Goal: Information Seeking & Learning: Find specific page/section

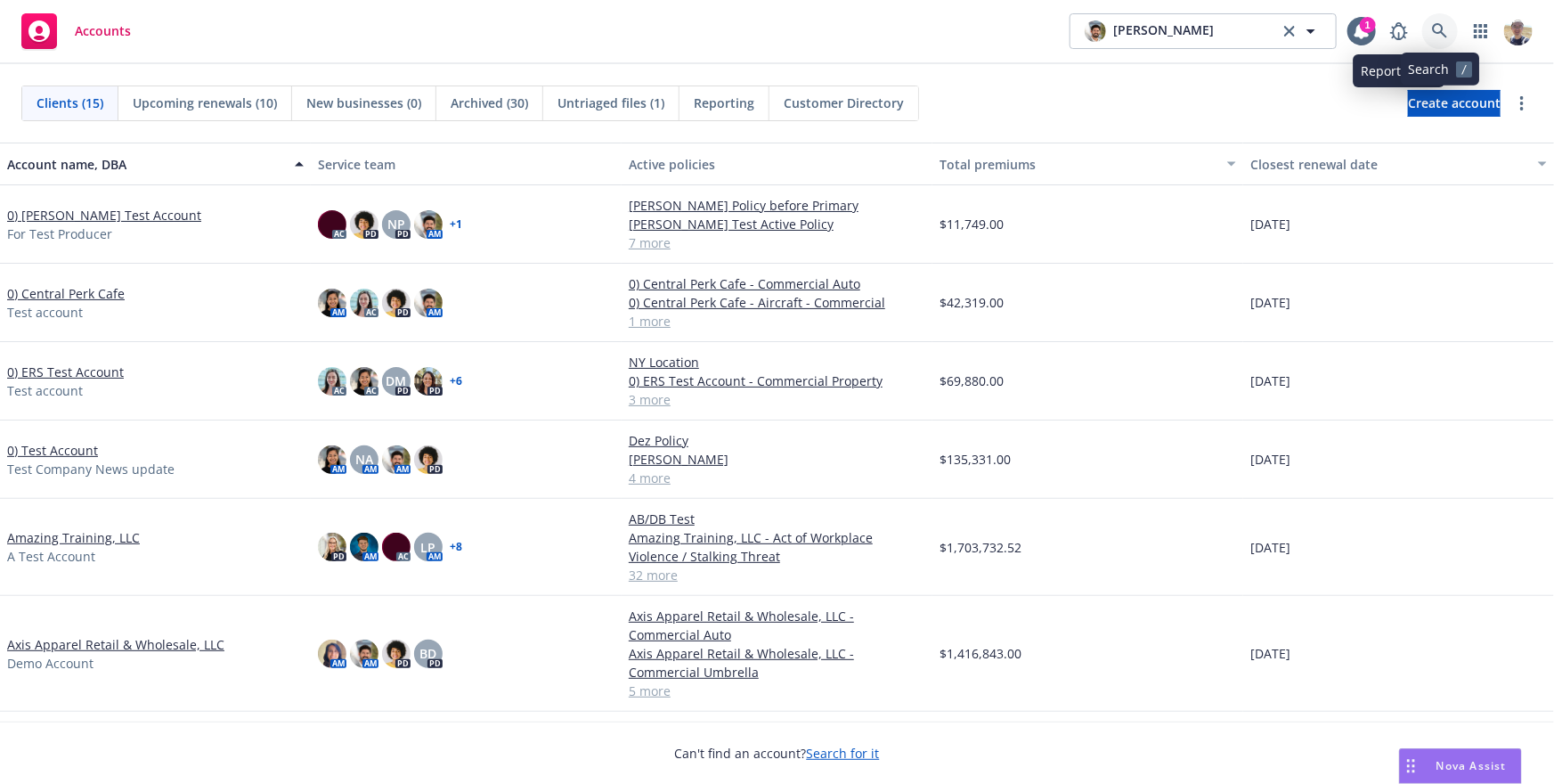
click at [1446, 38] on icon at bounding box center [1440, 31] width 16 height 16
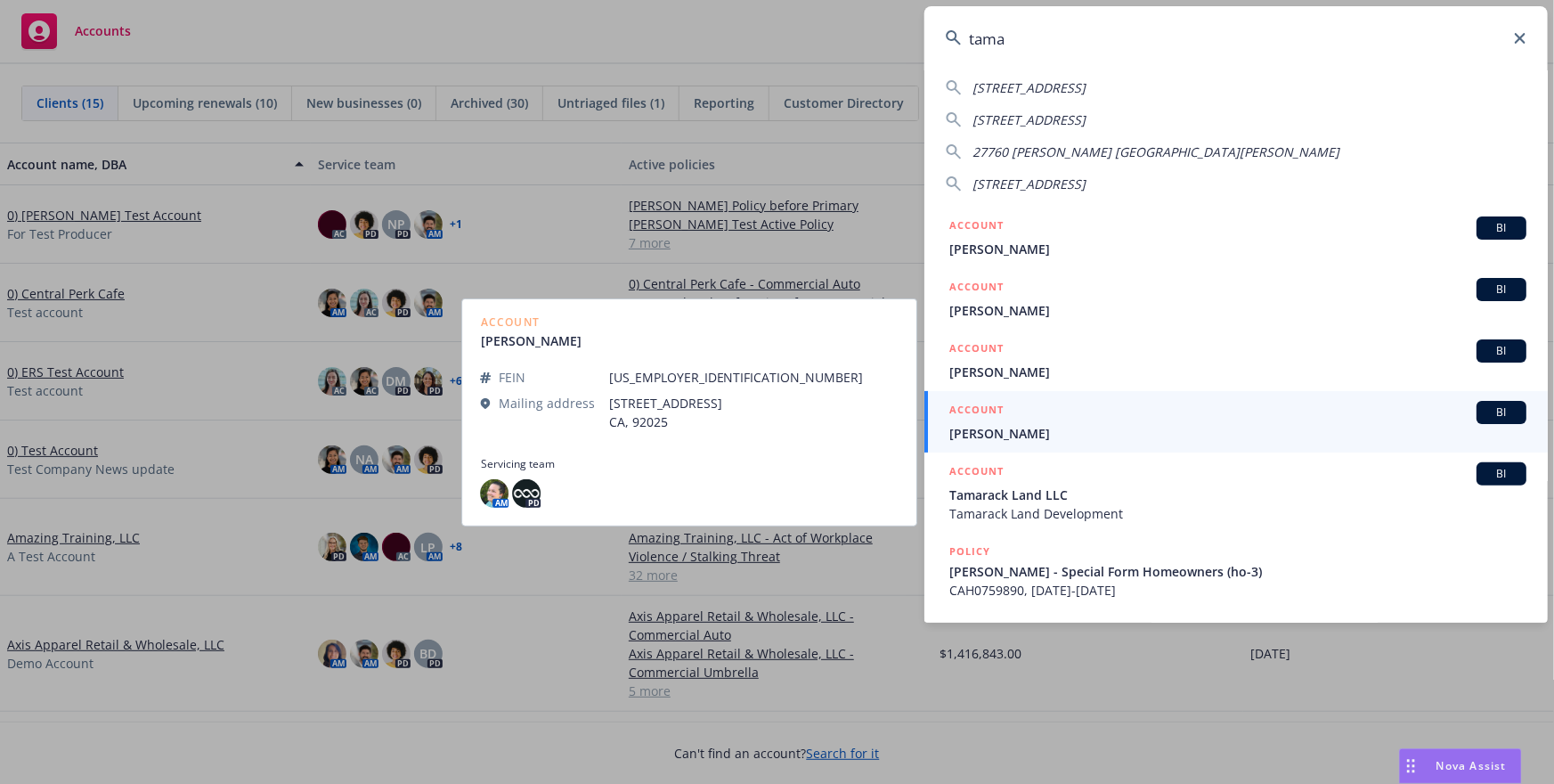
scroll to position [64, 0]
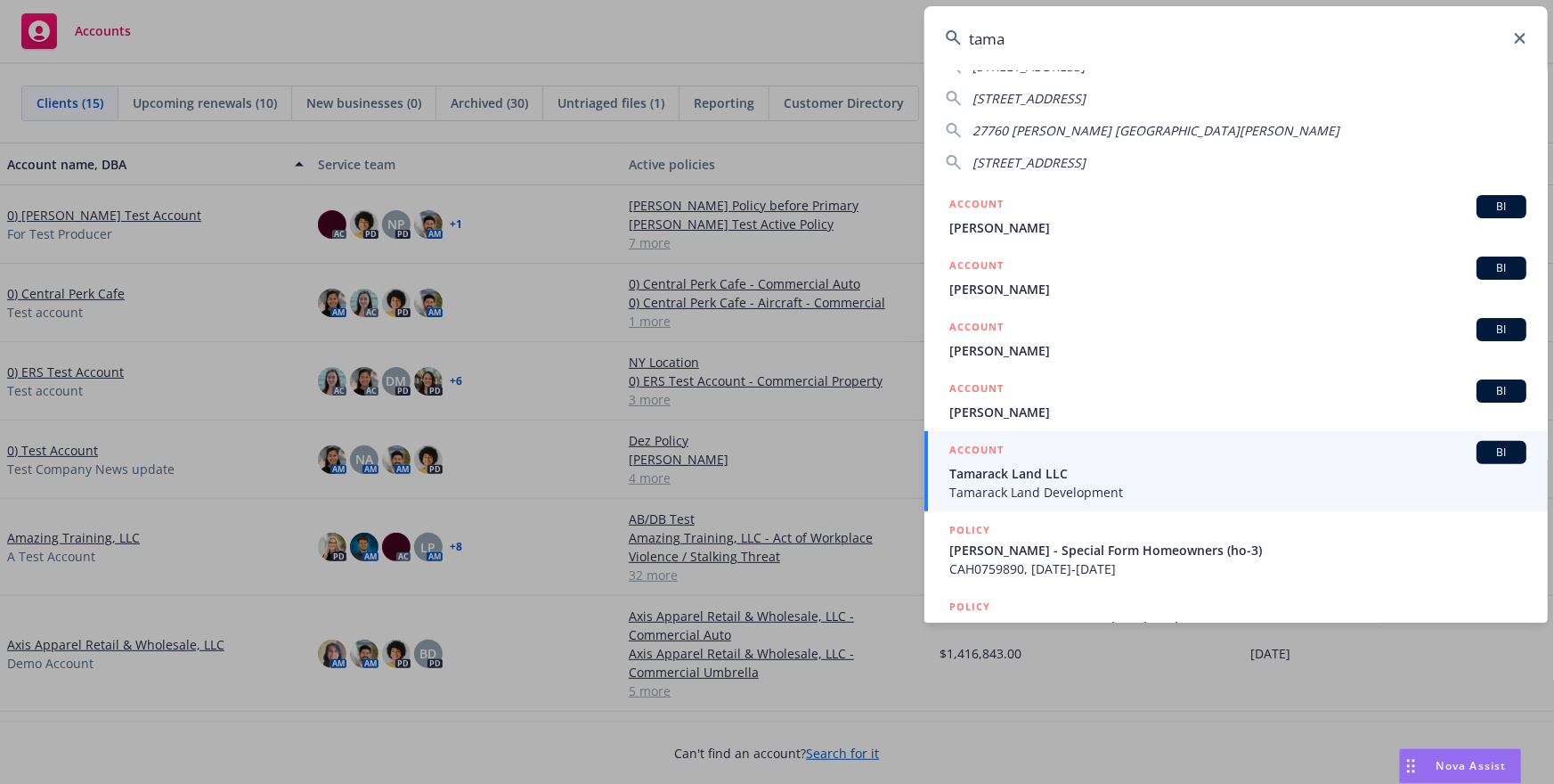
type input "tama"
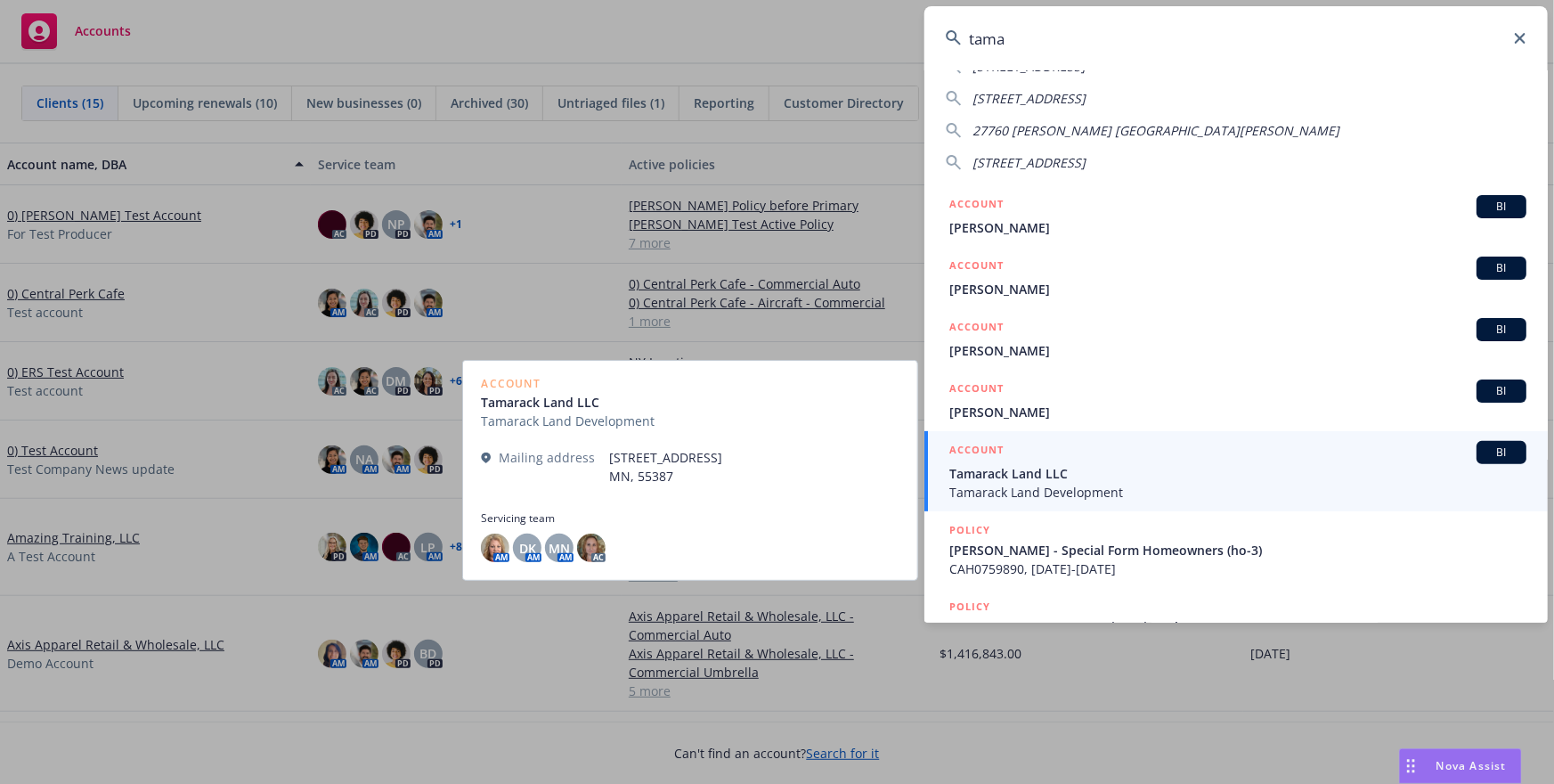
click at [1107, 473] on span "Tamarack Land LLC" at bounding box center [1238, 472] width 577 height 18
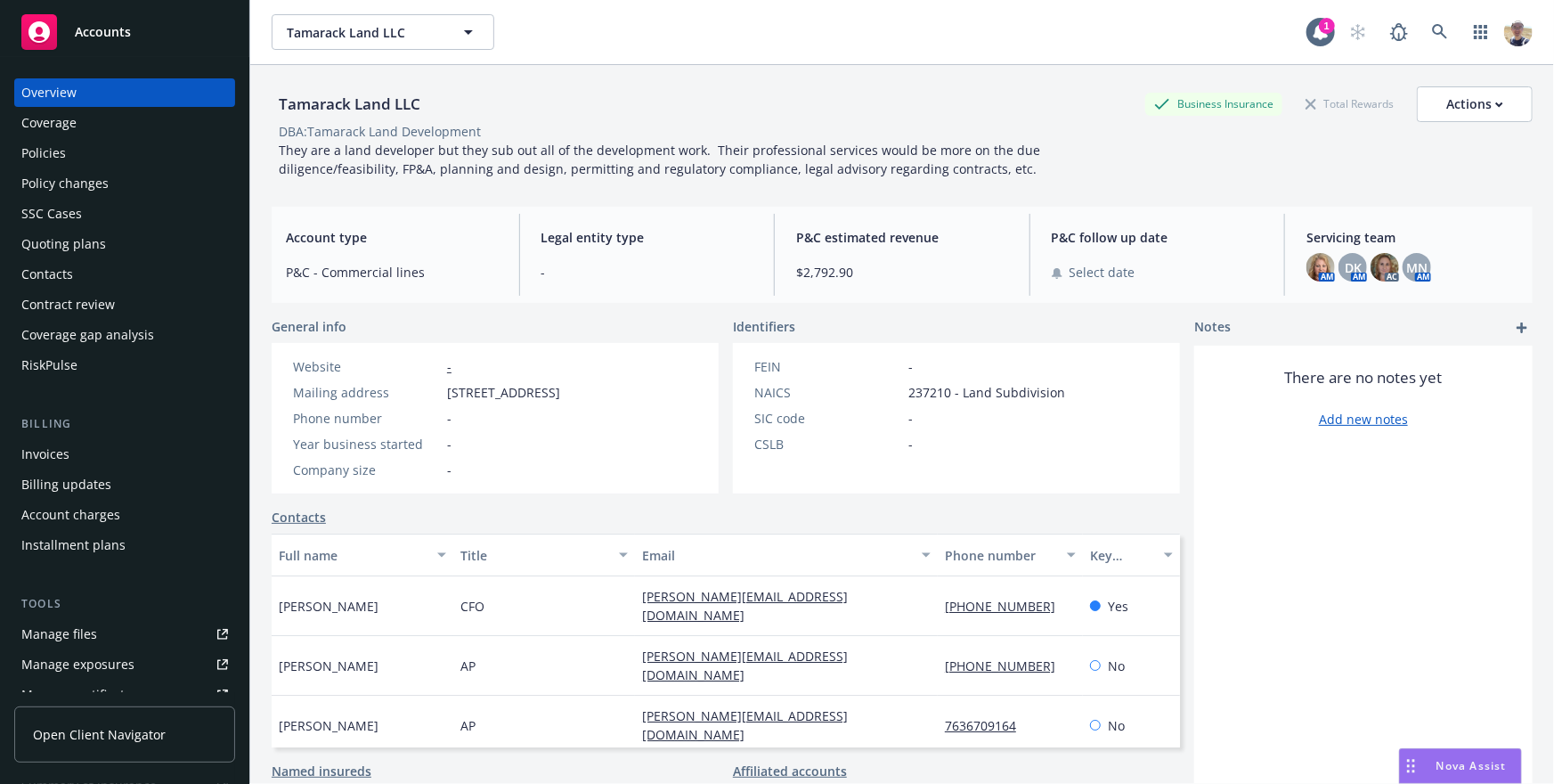
scroll to position [406, 0]
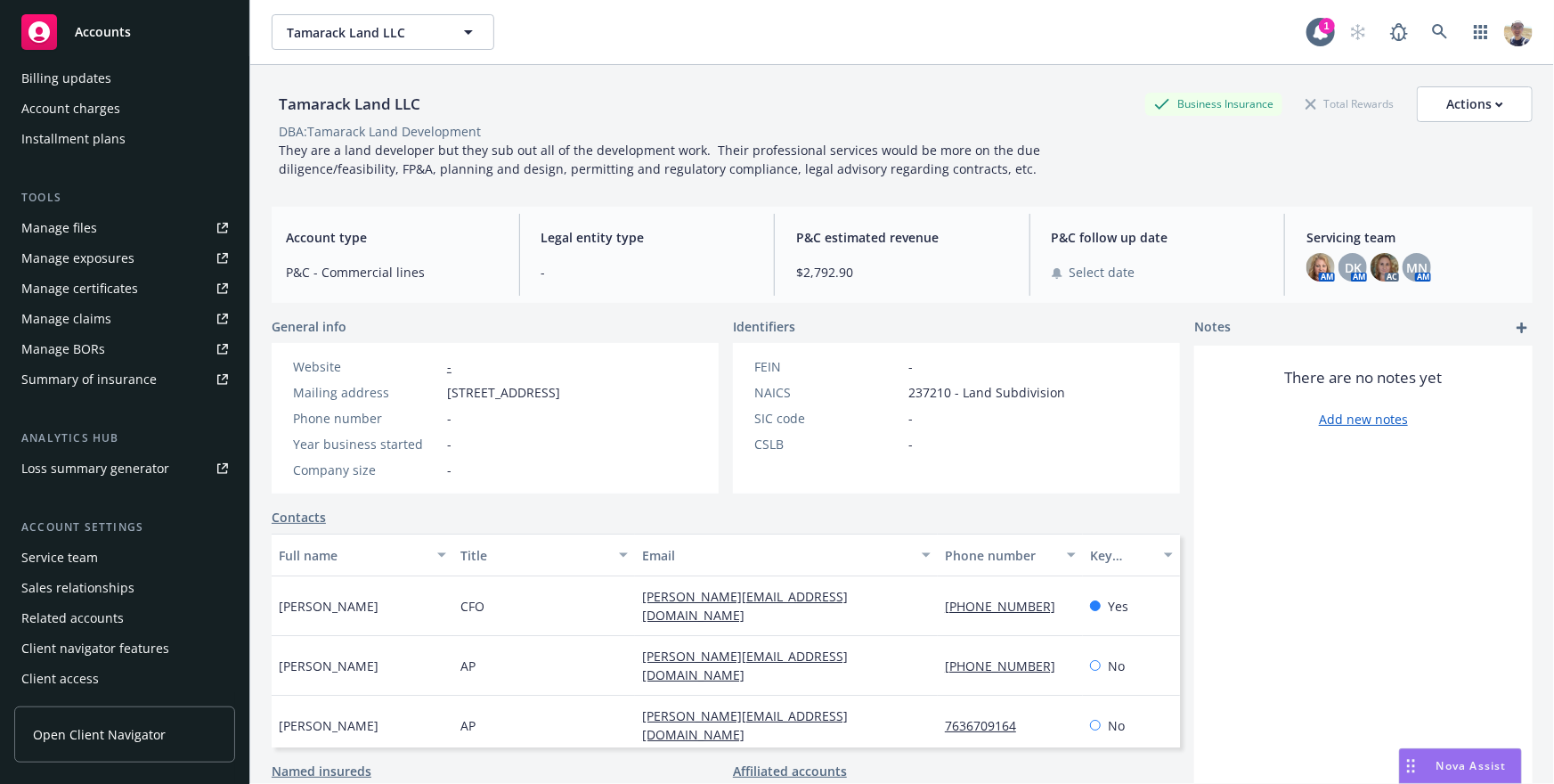
click at [111, 561] on div "Service team" at bounding box center [124, 557] width 207 height 28
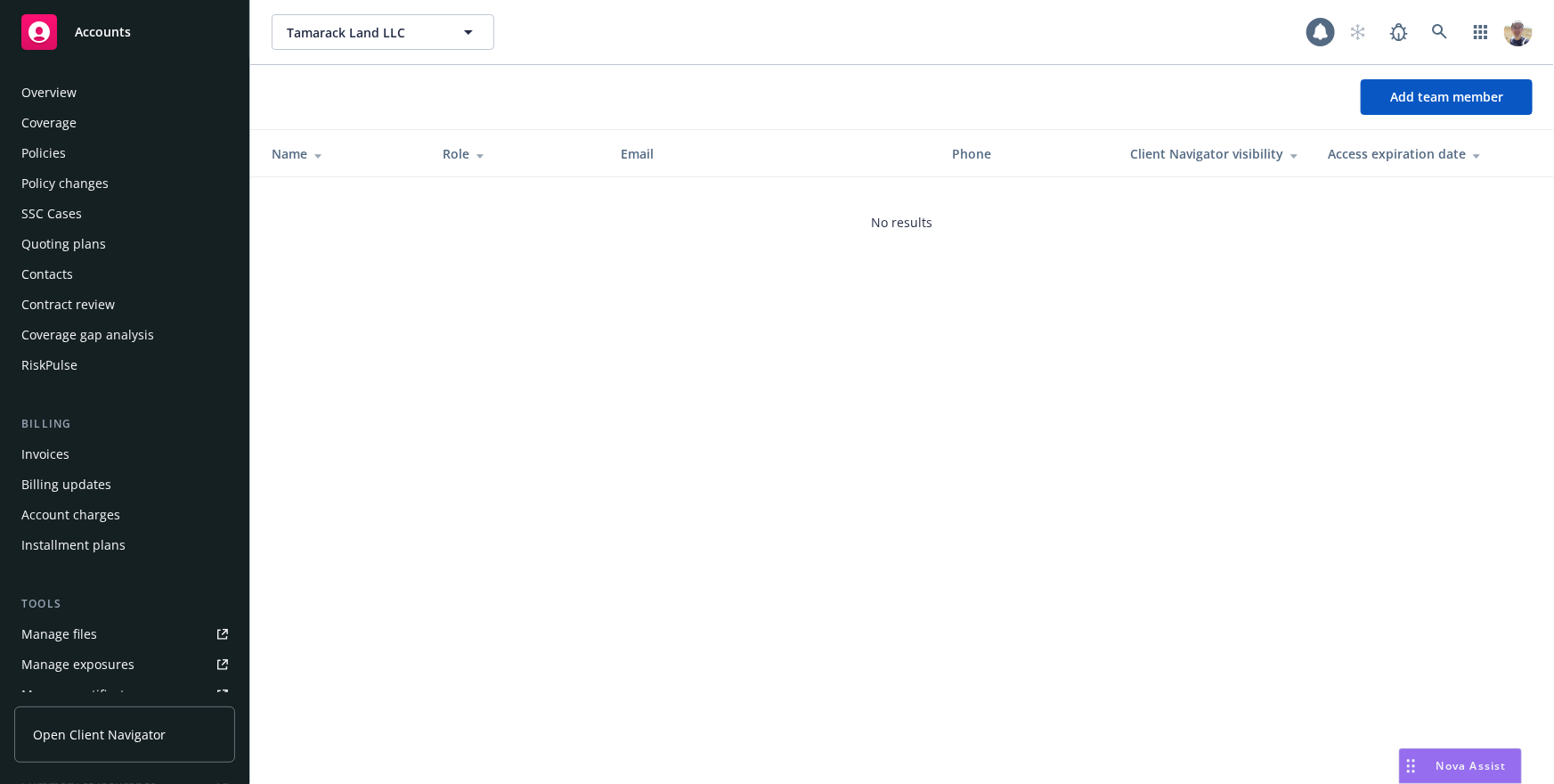
scroll to position [406, 0]
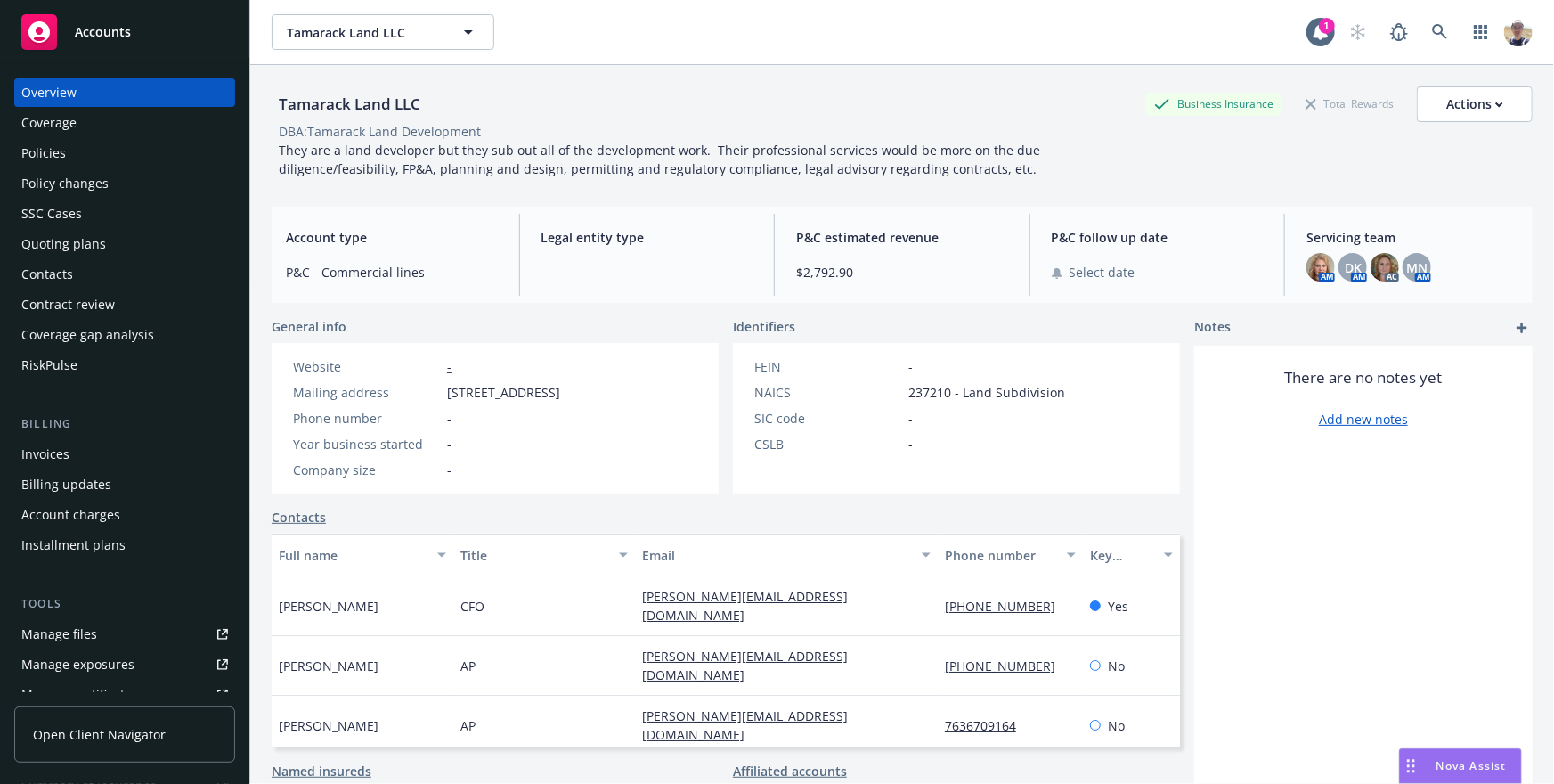
click at [103, 273] on div "Contacts" at bounding box center [124, 274] width 207 height 28
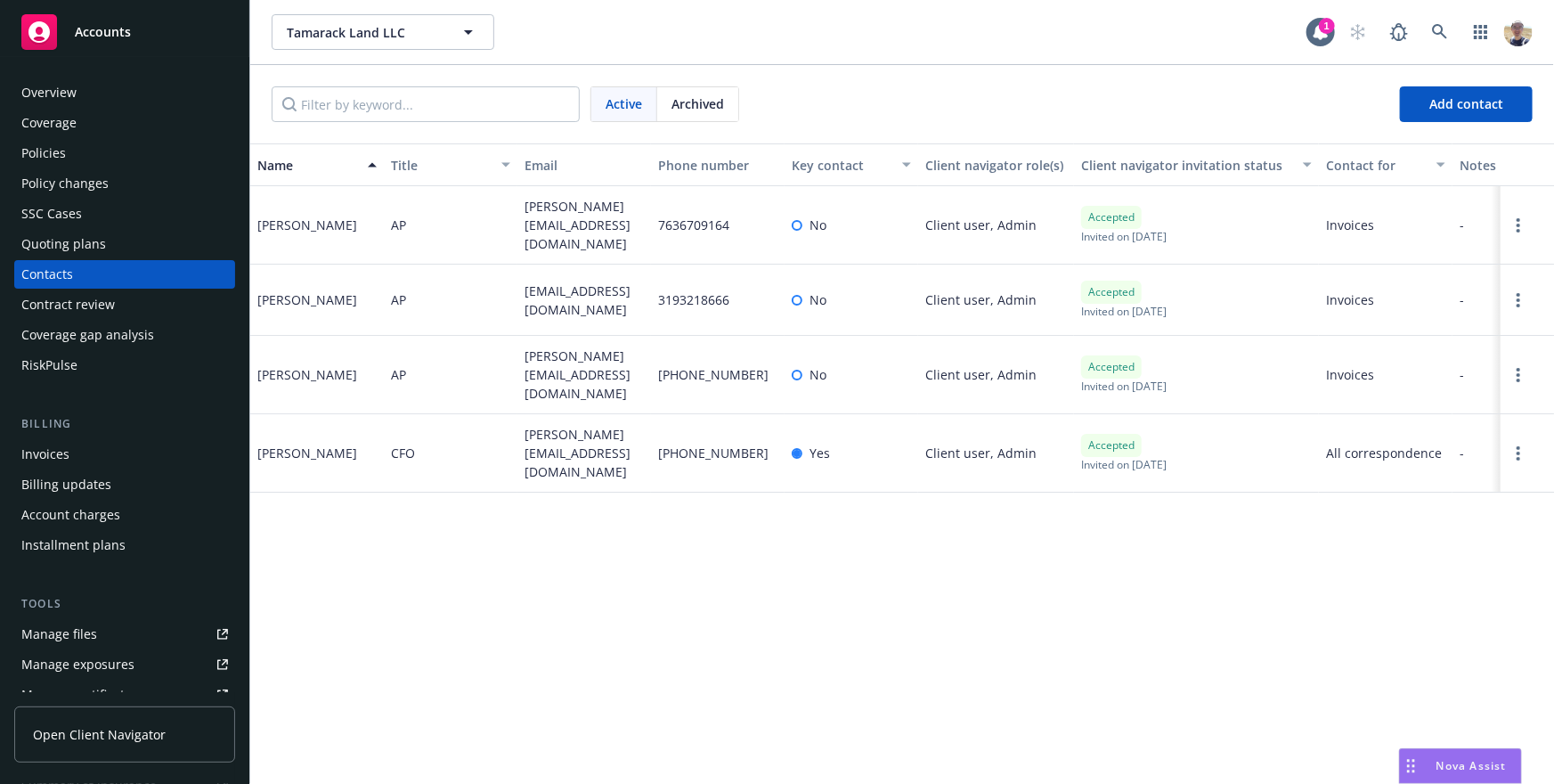
click at [94, 293] on div "Contract review" at bounding box center [68, 304] width 93 height 28
click at [594, 511] on div "Name Title Email Phone number Key contact Client navigator role(s) Client navig…" at bounding box center [903, 463] width 1304 height 640
click at [101, 147] on div "Policies" at bounding box center [124, 153] width 207 height 28
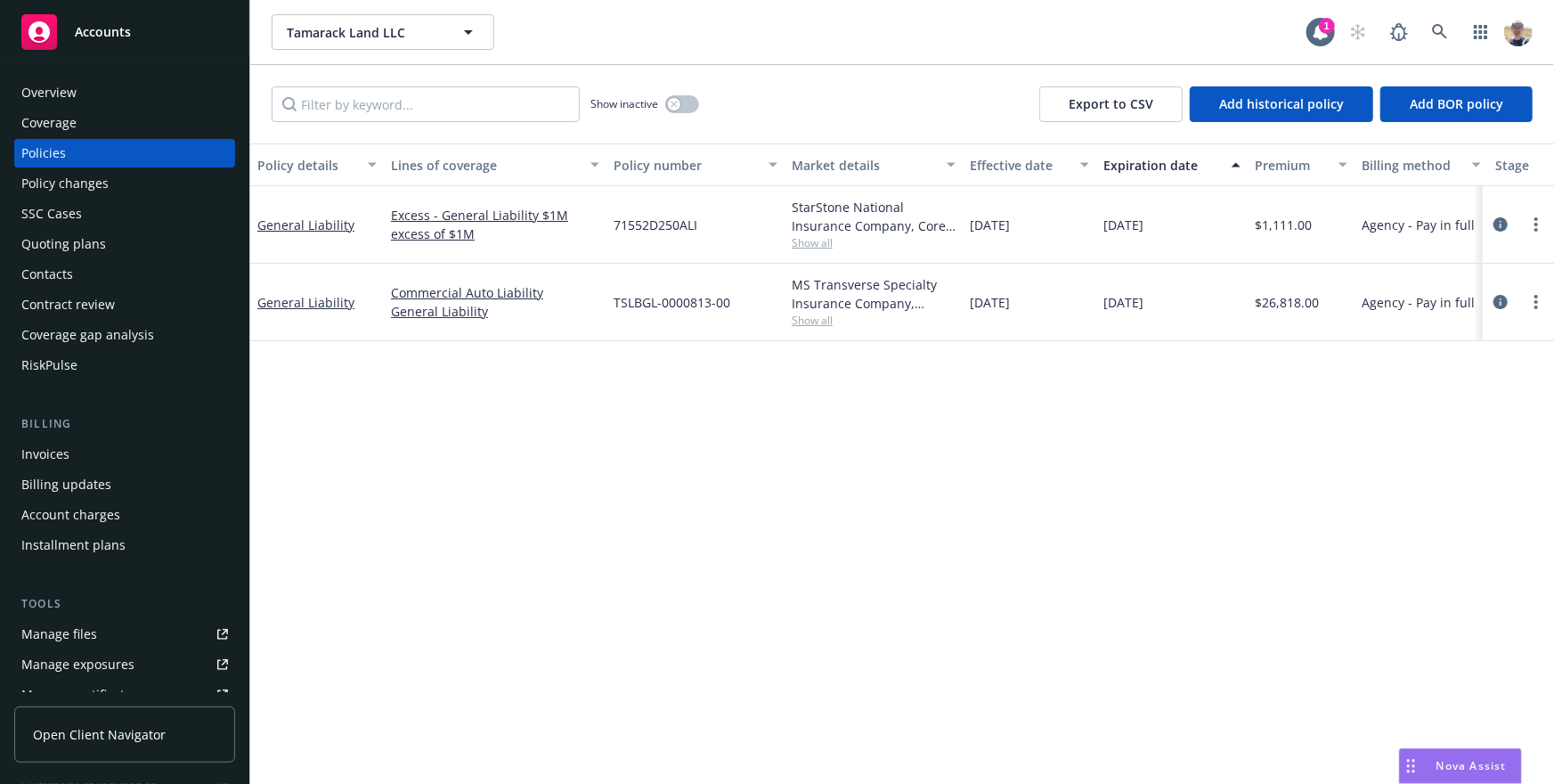
click at [786, 369] on div "Policy details Lines of coverage Policy number Market details Effective date Ex…" at bounding box center [903, 463] width 1304 height 640
